Goal: Find specific page/section: Find specific page/section

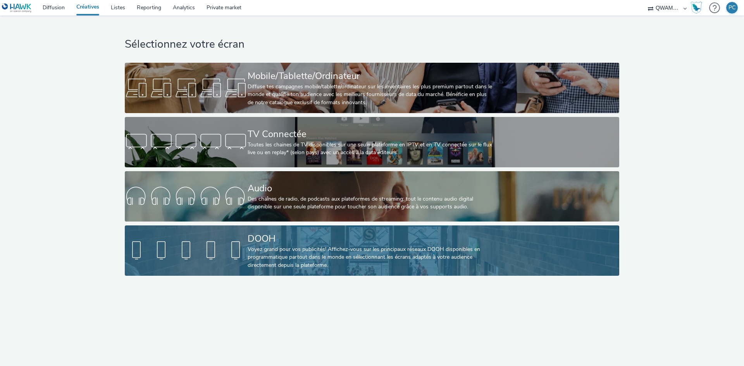
click at [281, 243] on div "DOOH" at bounding box center [371, 239] width 246 height 14
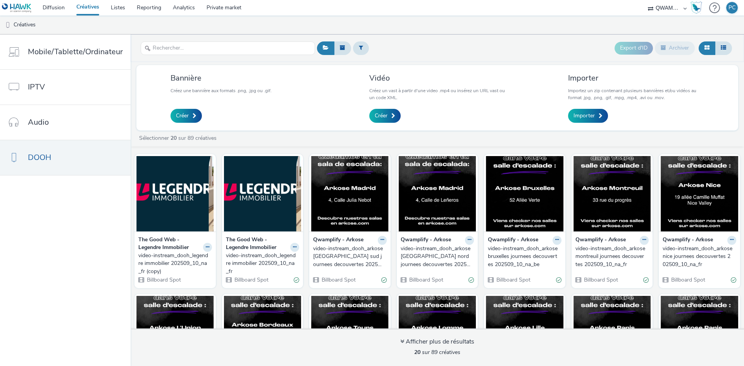
click at [241, 242] on strong "The Good Web - Legendre Immobilier" at bounding box center [257, 244] width 63 height 16
click at [248, 269] on div "video-instream_dooh_legendre immobilier 202509_10_na_fr" at bounding box center [261, 264] width 71 height 24
